Goal: Task Accomplishment & Management: Use online tool/utility

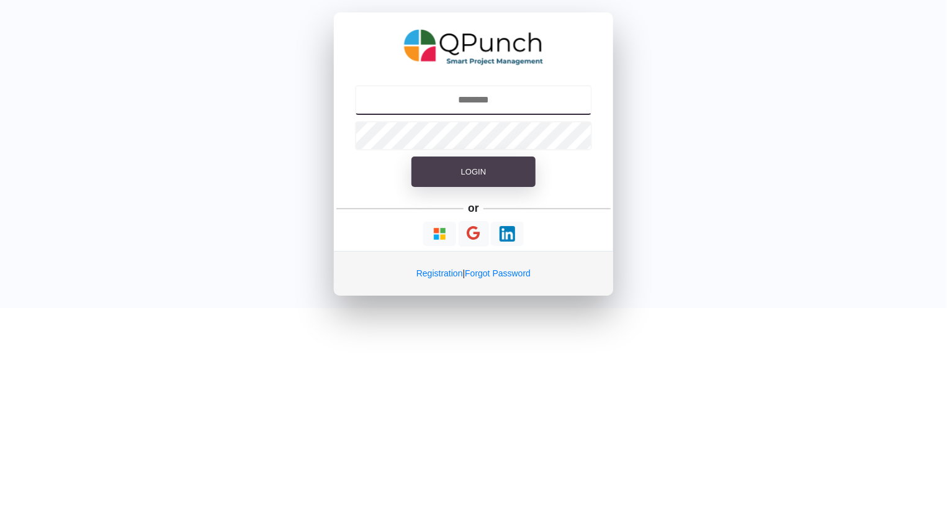
type input "**********"
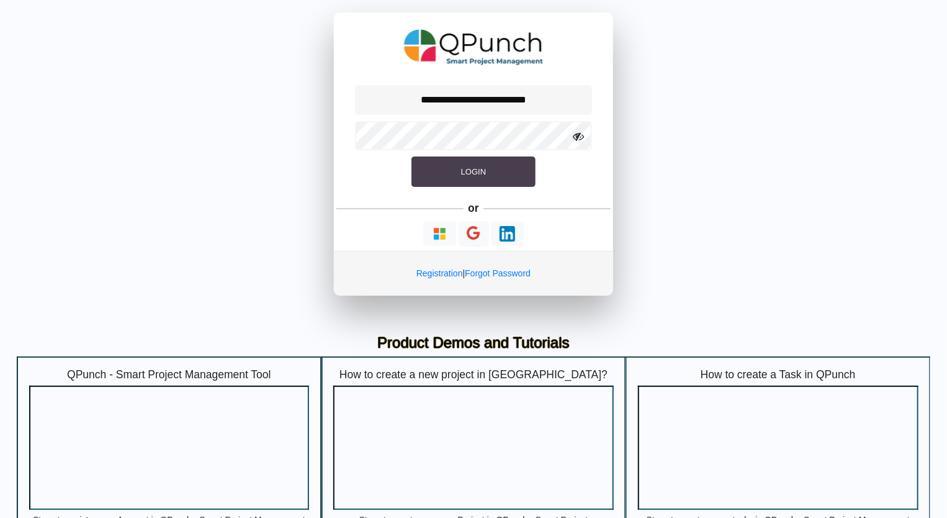
click at [490, 168] on button "Login" at bounding box center [473, 171] width 124 height 31
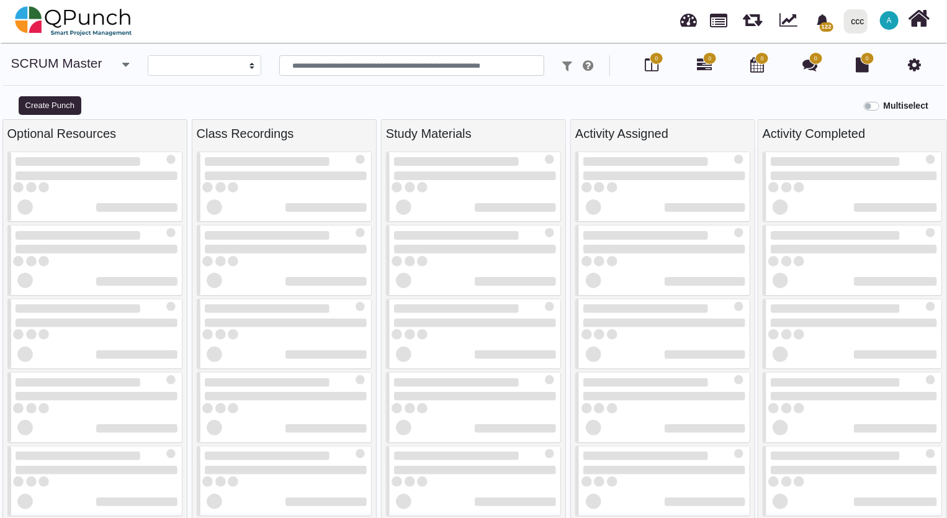
click at [856, 23] on div "ccc" at bounding box center [858, 22] width 13 height 22
click at [863, 56] on link "IRW" at bounding box center [882, 56] width 86 height 17
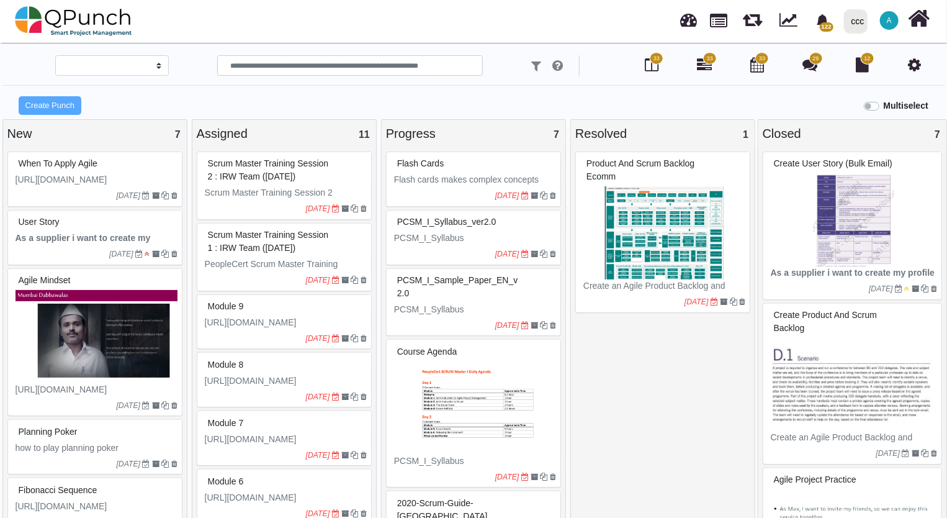
select select
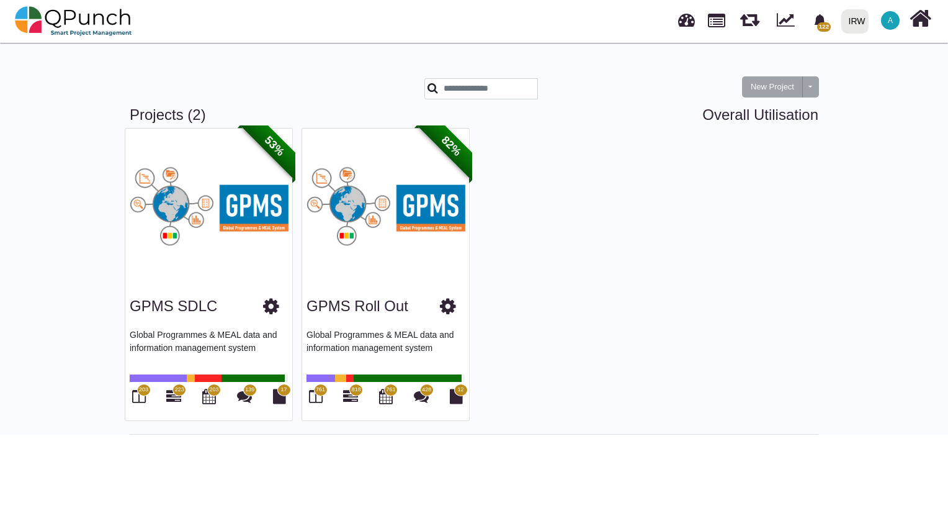
click at [387, 215] on img at bounding box center [385, 205] width 167 height 155
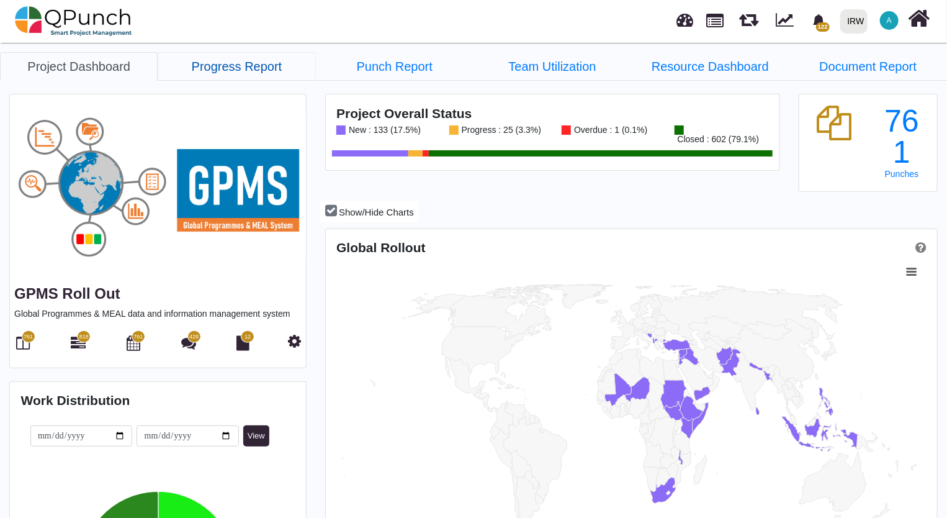
click at [249, 63] on link "Progress Report" at bounding box center [237, 66] width 158 height 29
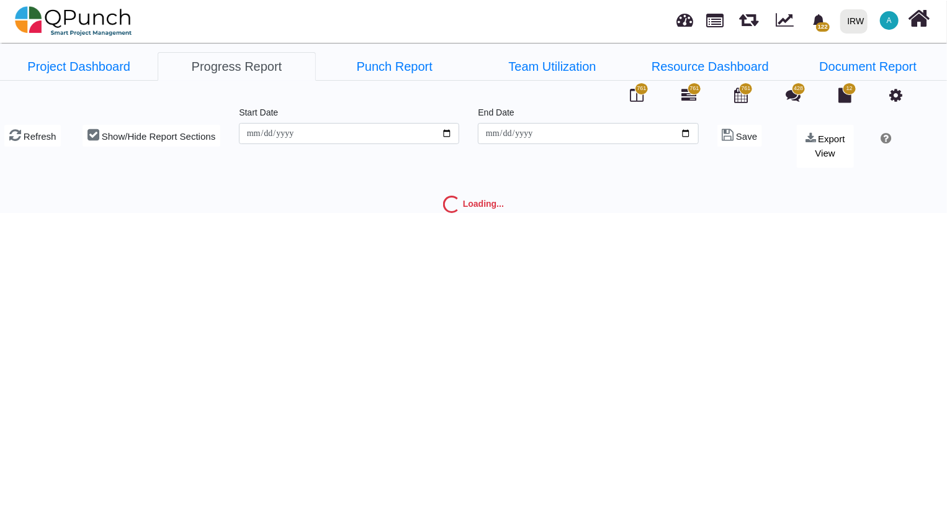
type input "**********"
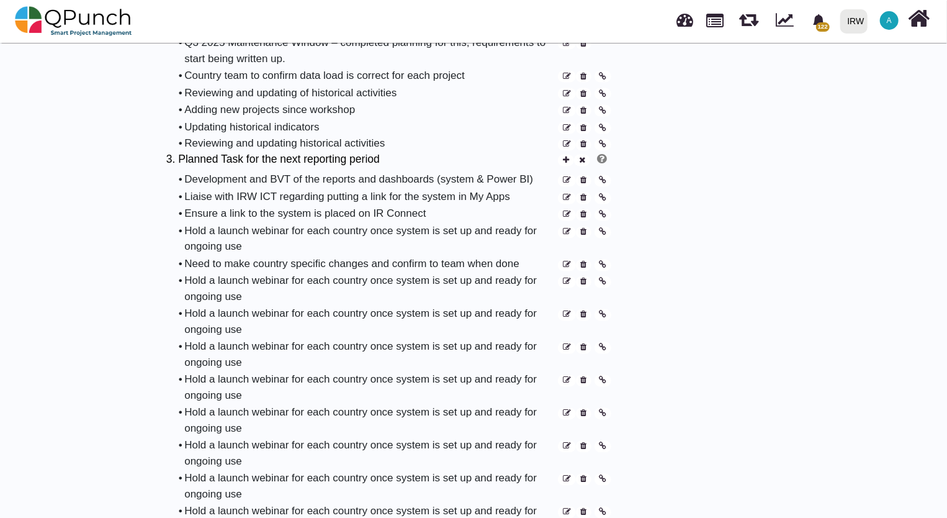
scroll to position [869, 0]
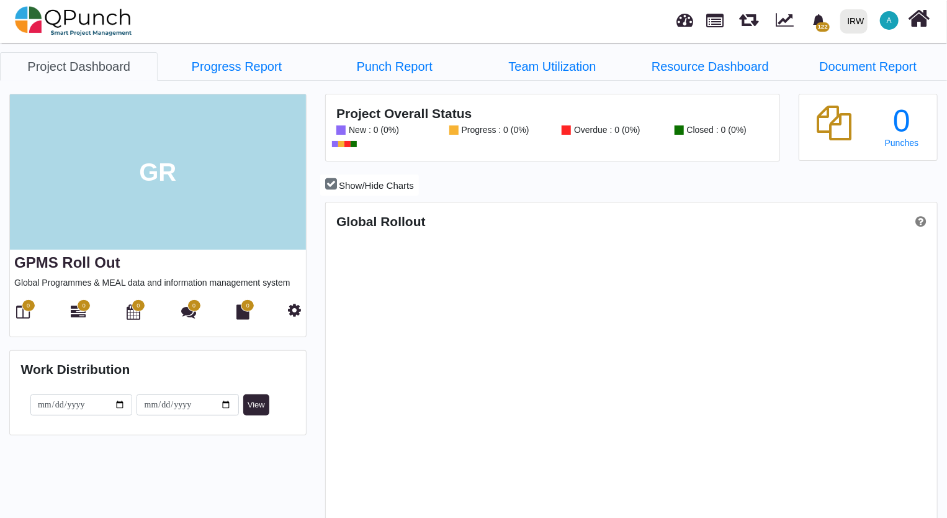
scroll to position [268, 608]
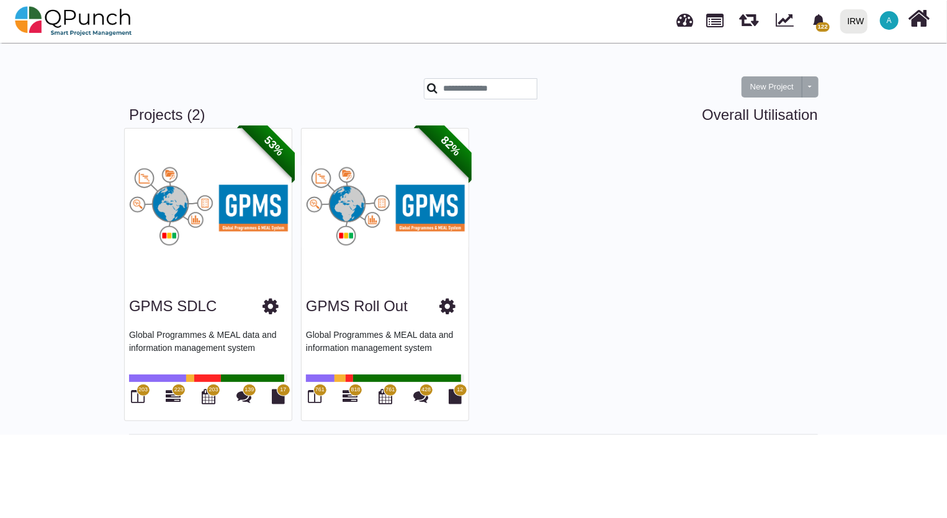
click at [181, 214] on img at bounding box center [208, 205] width 167 height 155
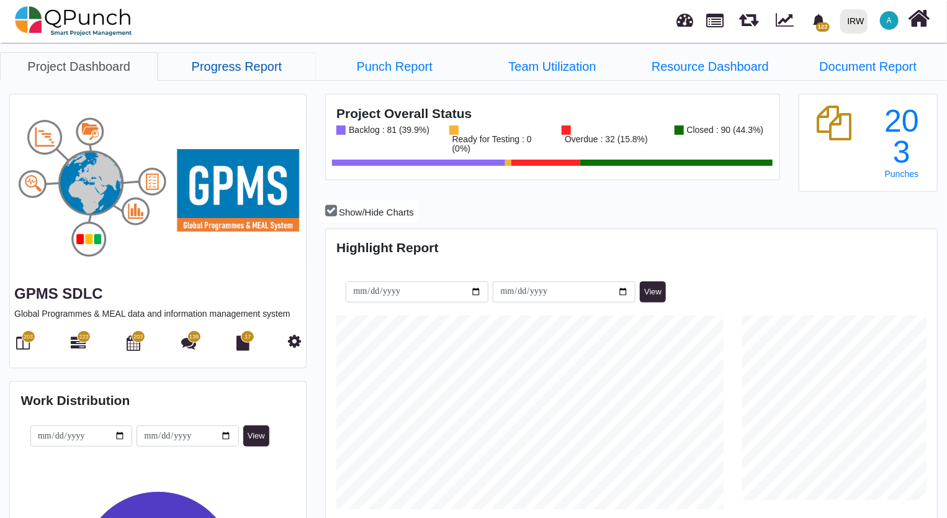
click at [242, 63] on link "Progress Report" at bounding box center [237, 66] width 158 height 29
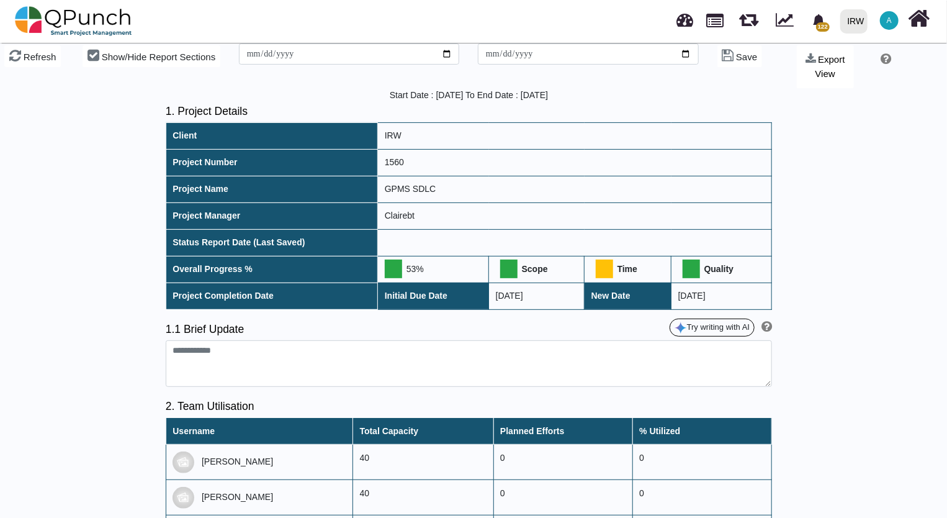
scroll to position [4, 0]
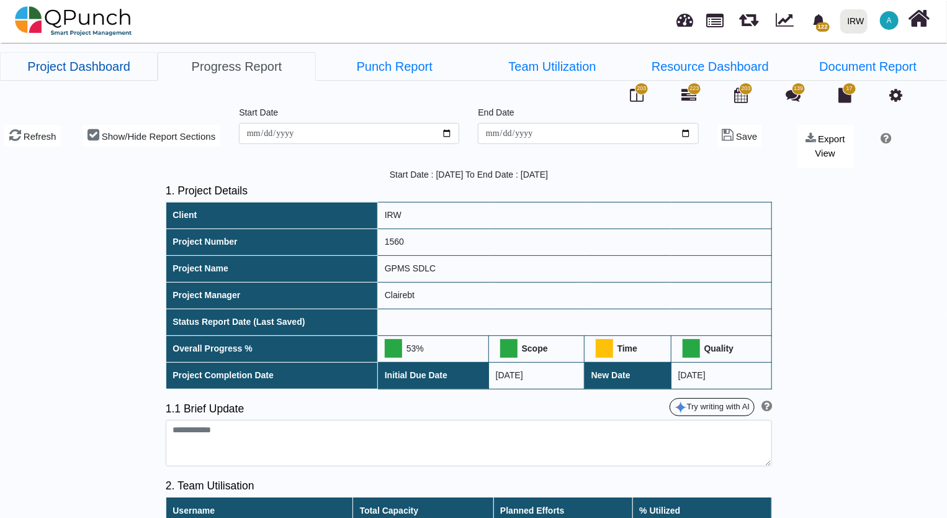
click at [110, 65] on link "Project Dashboard" at bounding box center [79, 66] width 158 height 29
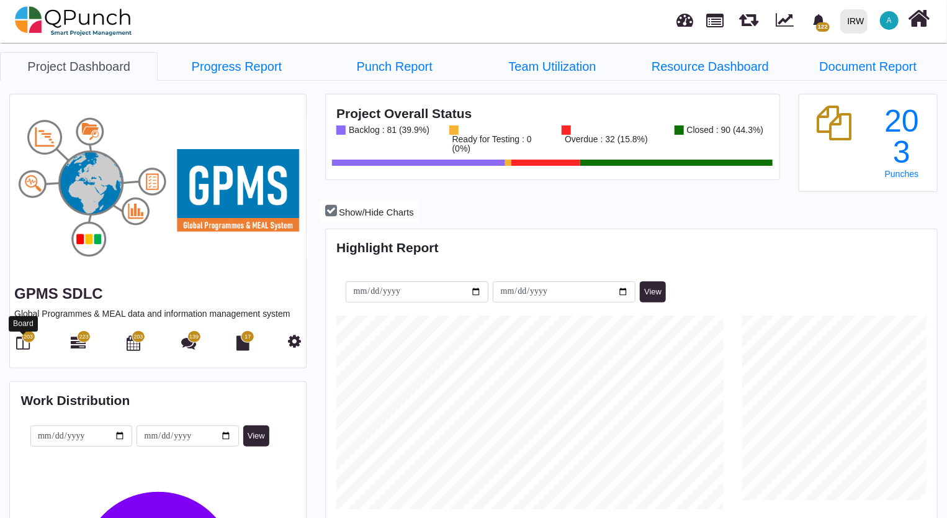
click at [21, 340] on icon at bounding box center [24, 342] width 14 height 15
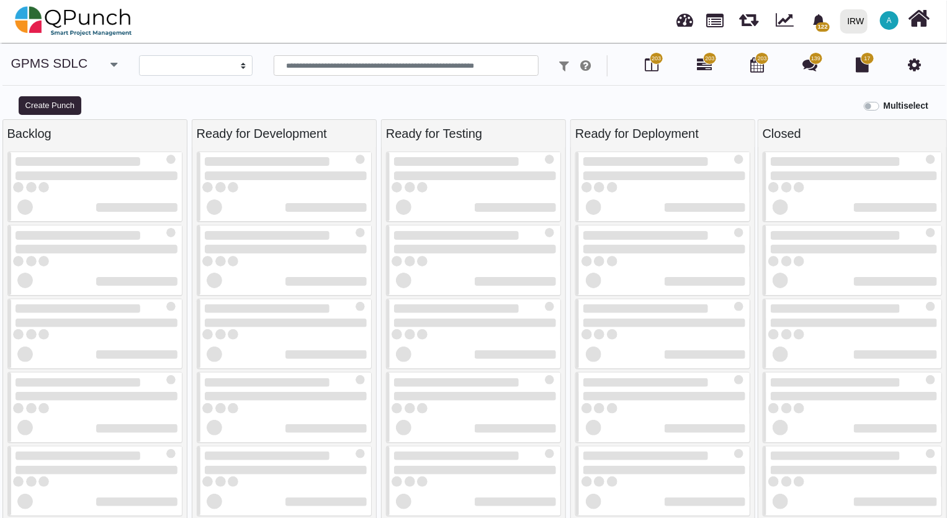
select select
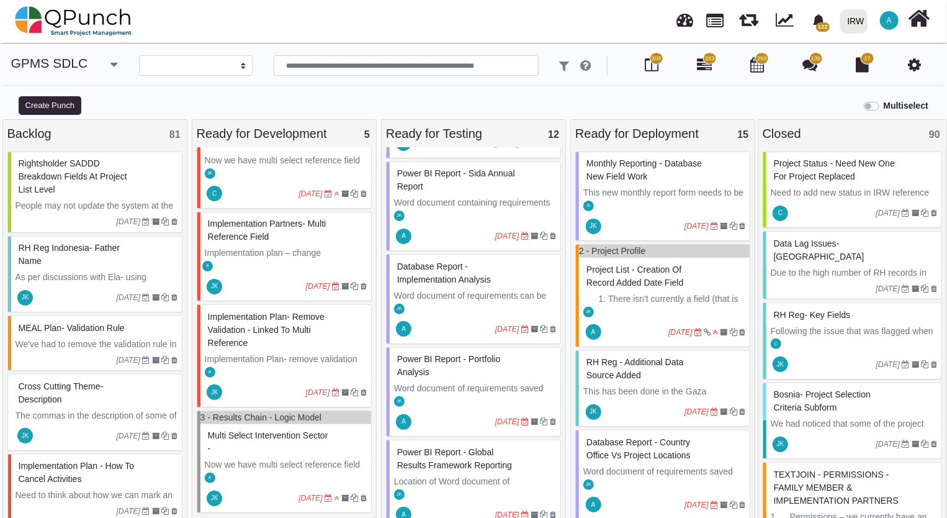
scroll to position [559, 0]
click at [559, 412] on div "Database Reports - New Slicer Filter Requirements See requirements written up: …" at bounding box center [474, 333] width 184 height 372
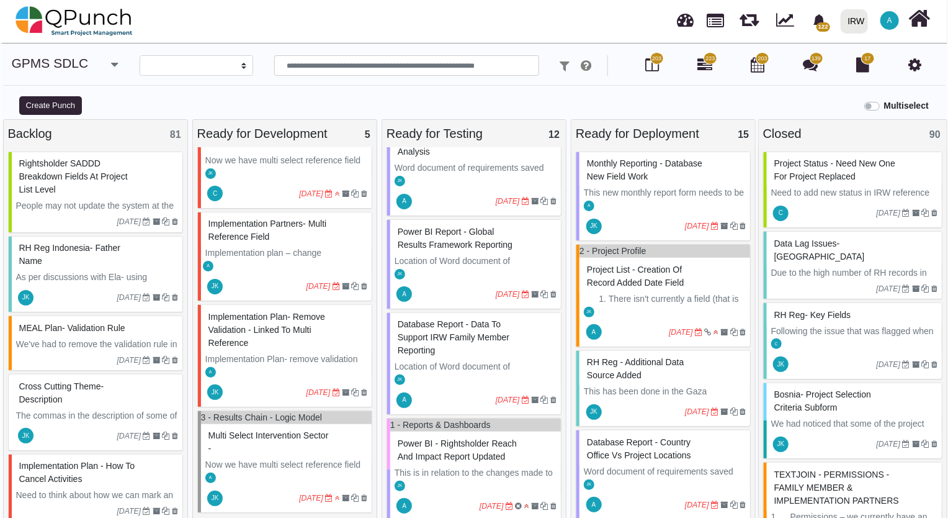
scroll to position [794, 0]
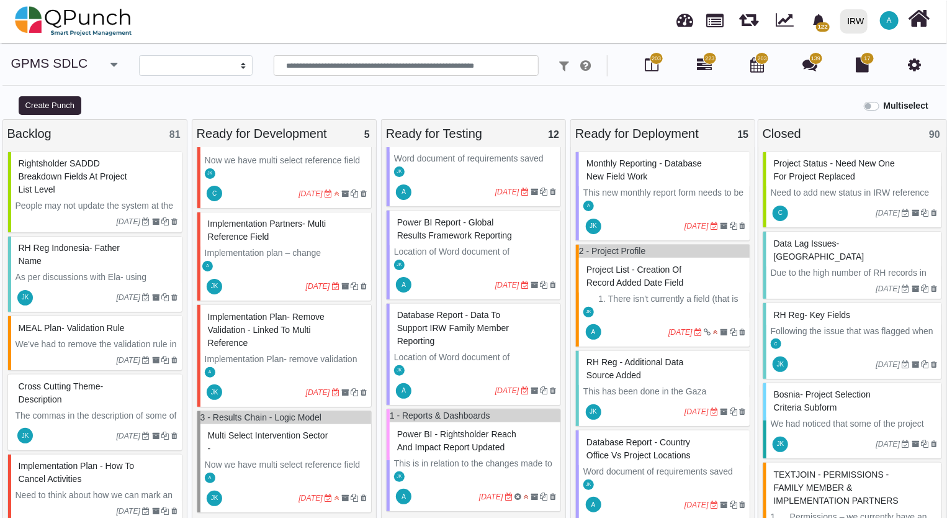
click at [472, 328] on span "Database Report - Data to Support IRW Family Member Reporting" at bounding box center [453, 328] width 112 height 36
select select "**********"
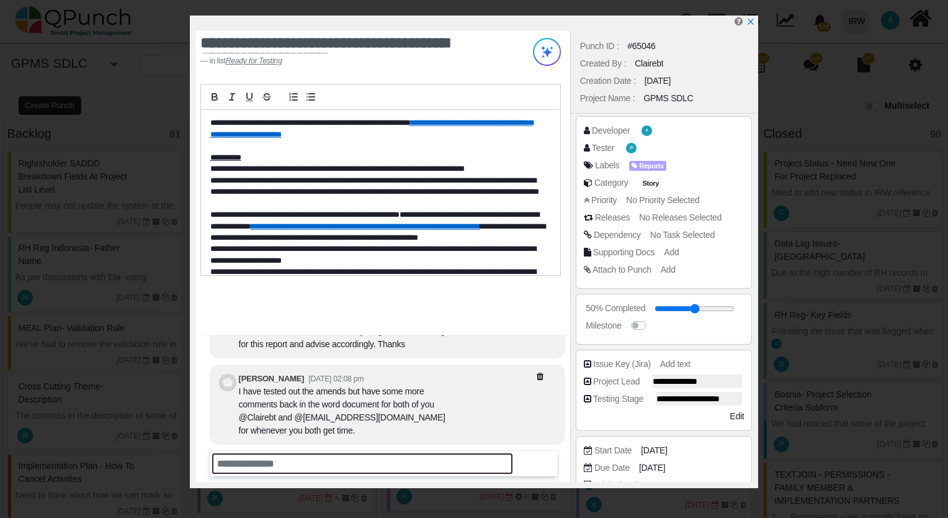
click at [300, 465] on input "text" at bounding box center [362, 463] width 300 height 20
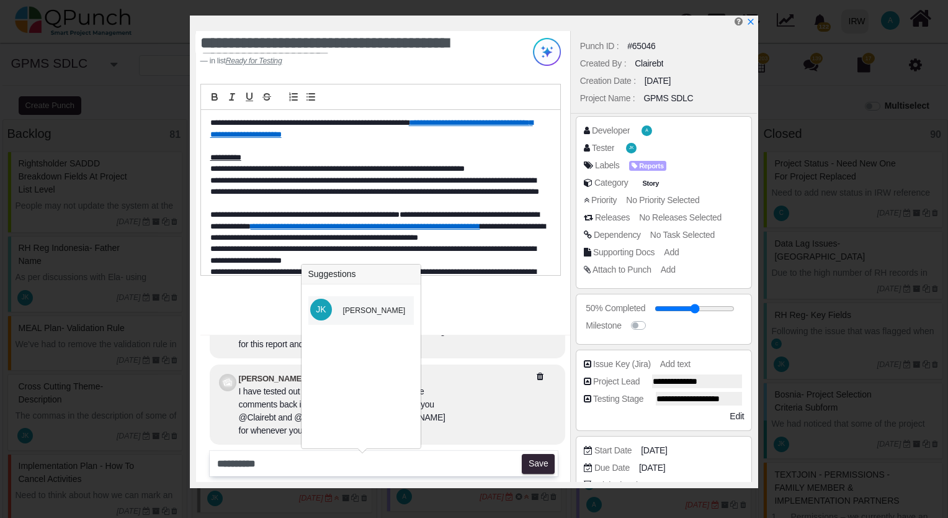
click at [397, 311] on div "[PERSON_NAME]" at bounding box center [374, 310] width 63 height 11
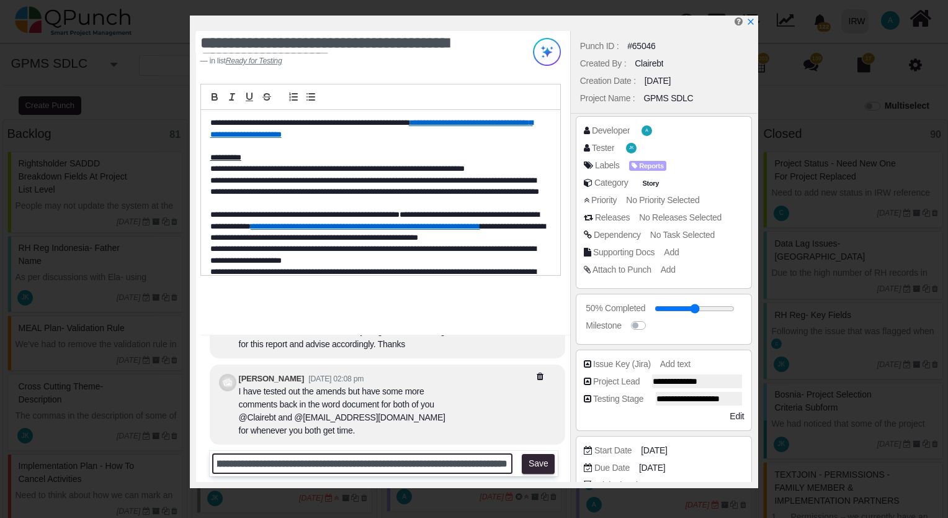
scroll to position [0, 548]
type input "**********"
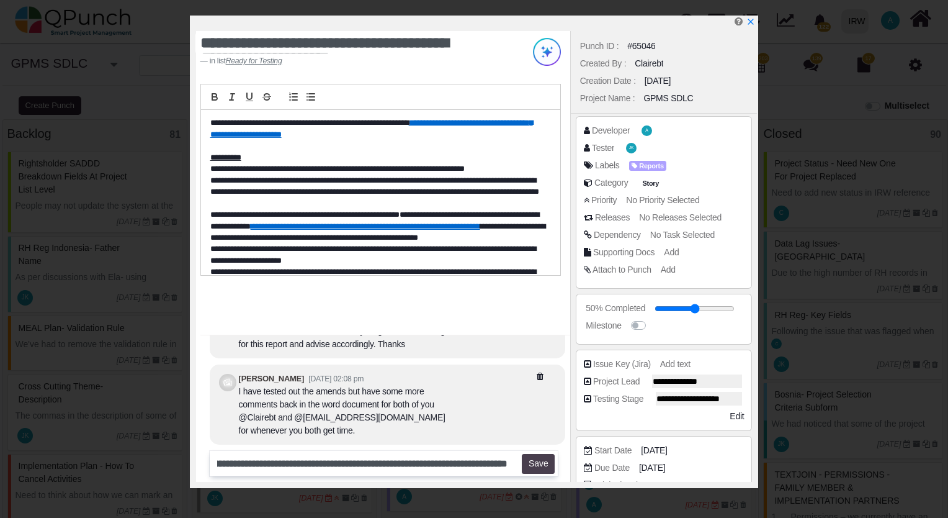
click at [547, 467] on button "Save" at bounding box center [538, 464] width 33 height 20
click at [547, 467] on div "**********" at bounding box center [384, 463] width 349 height 25
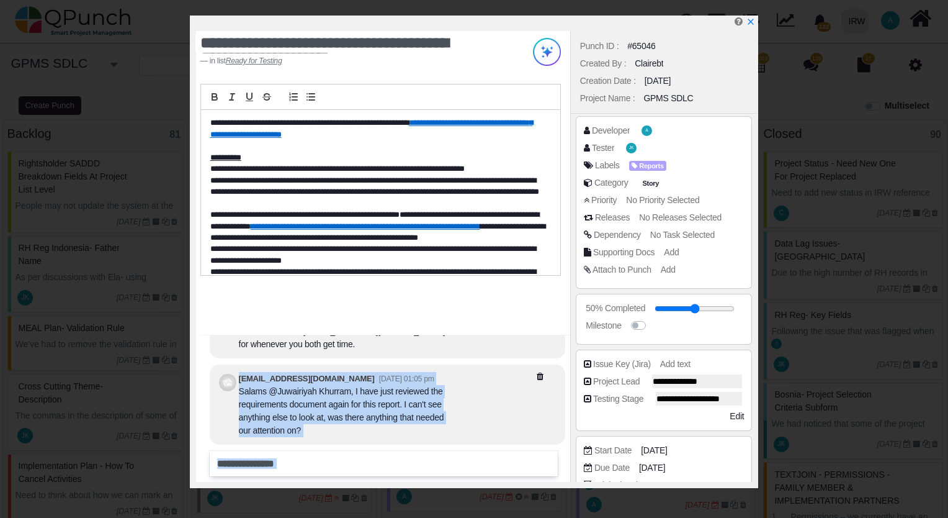
click at [480, 401] on div at bounding box center [507, 404] width 102 height 65
